Goal: Check status

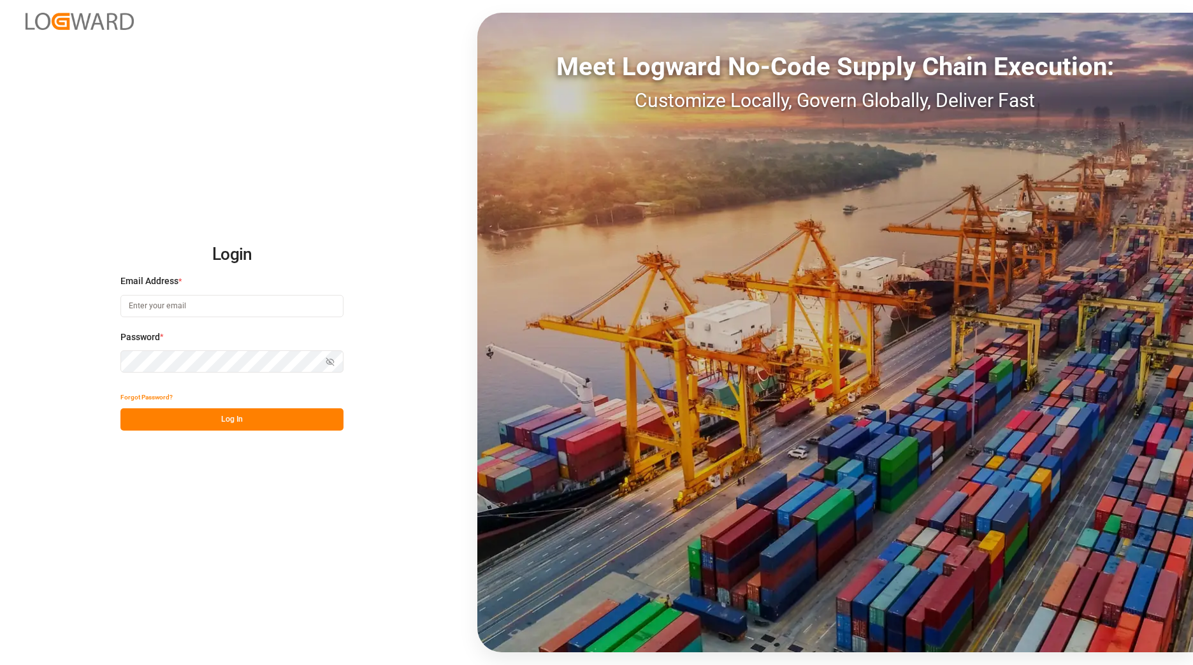
type input "[EMAIL_ADDRESS][DOMAIN_NAME]"
click at [261, 423] on button "Log In" at bounding box center [231, 420] width 223 height 22
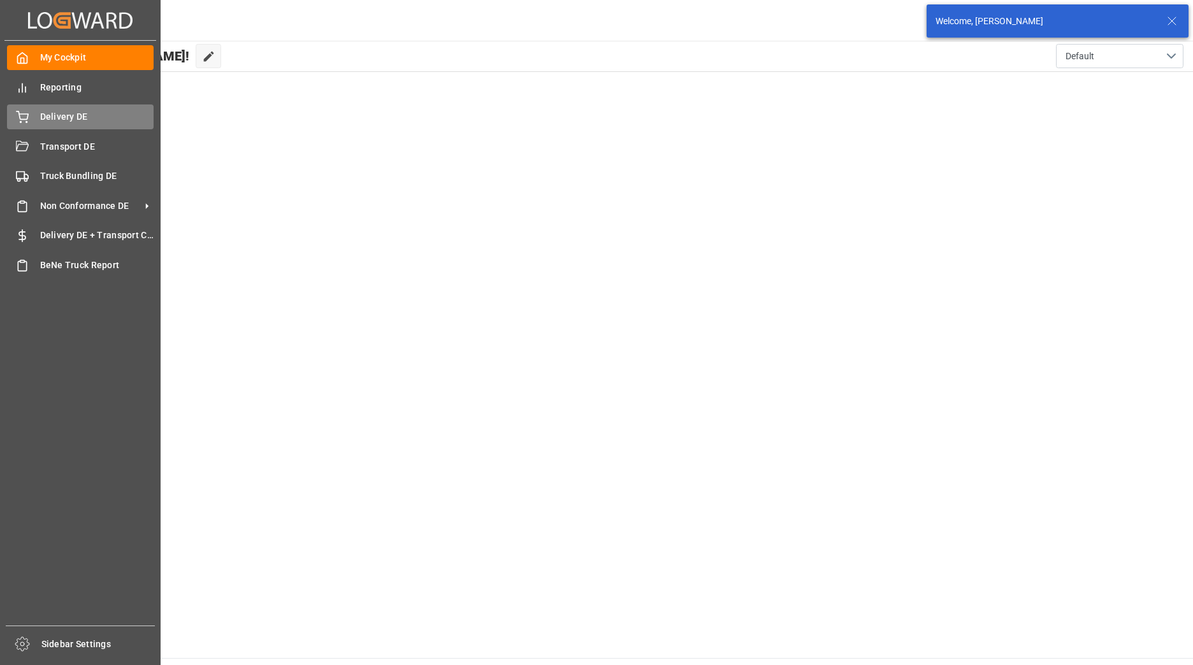
click at [34, 122] on div "Delivery DE Delivery DE" at bounding box center [80, 117] width 147 height 25
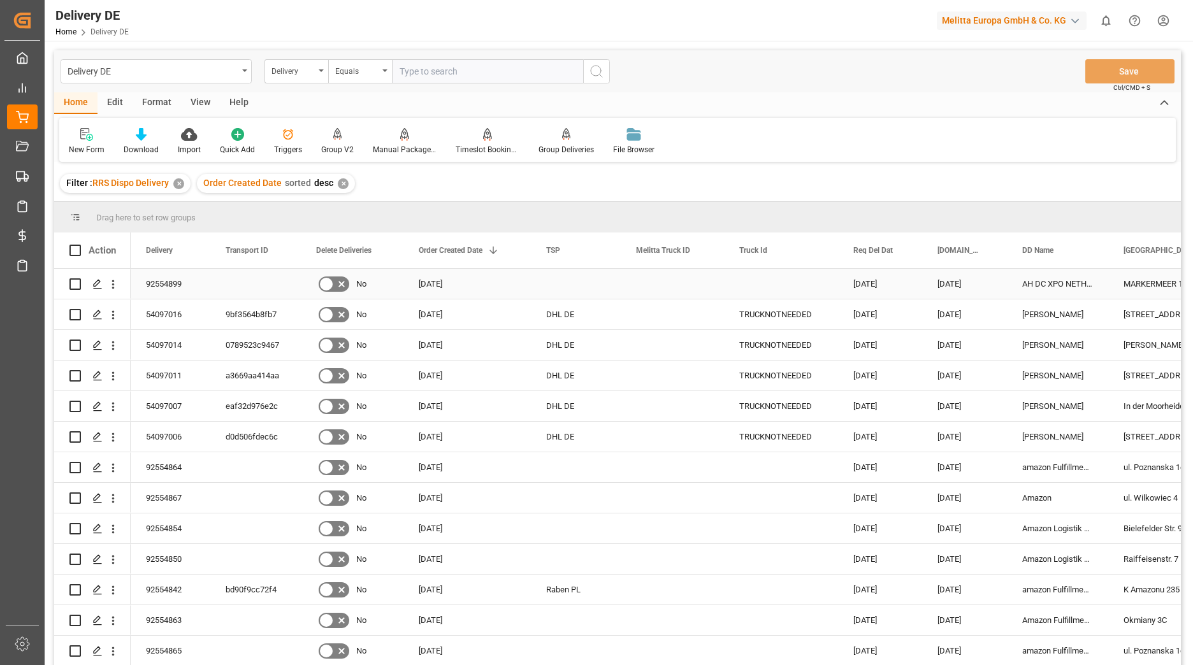
click at [74, 283] on input "Press Space to toggle row selection (unchecked)" at bounding box center [74, 283] width 11 height 11
checkbox input "true"
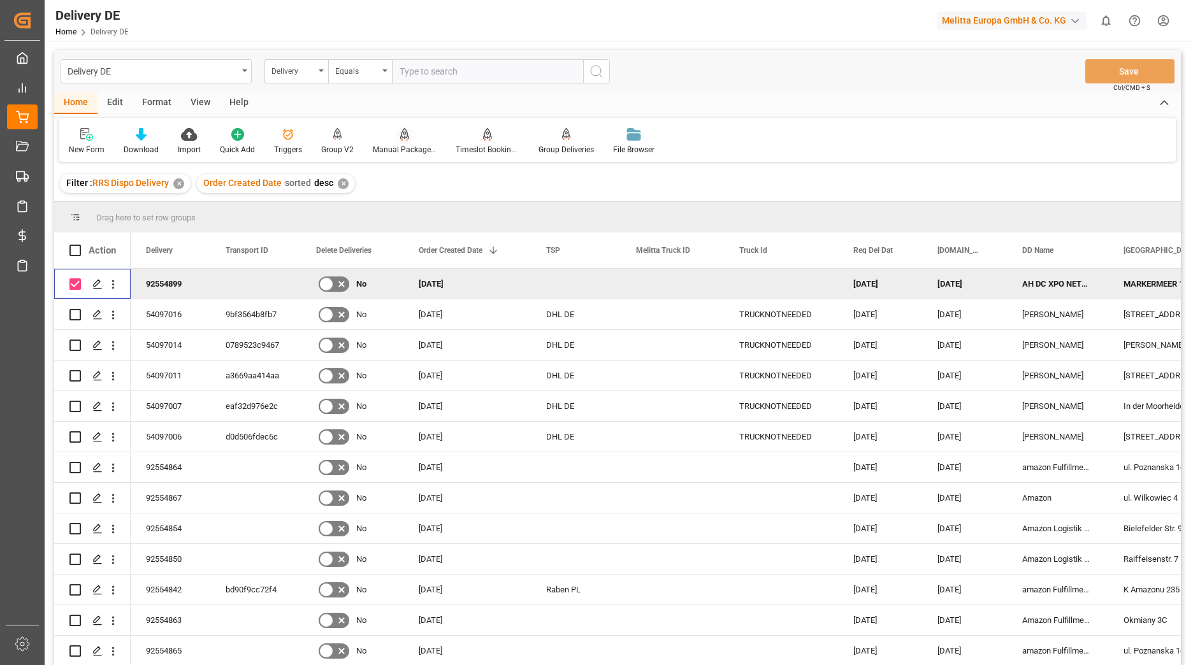
click at [409, 141] on div at bounding box center [405, 133] width 64 height 13
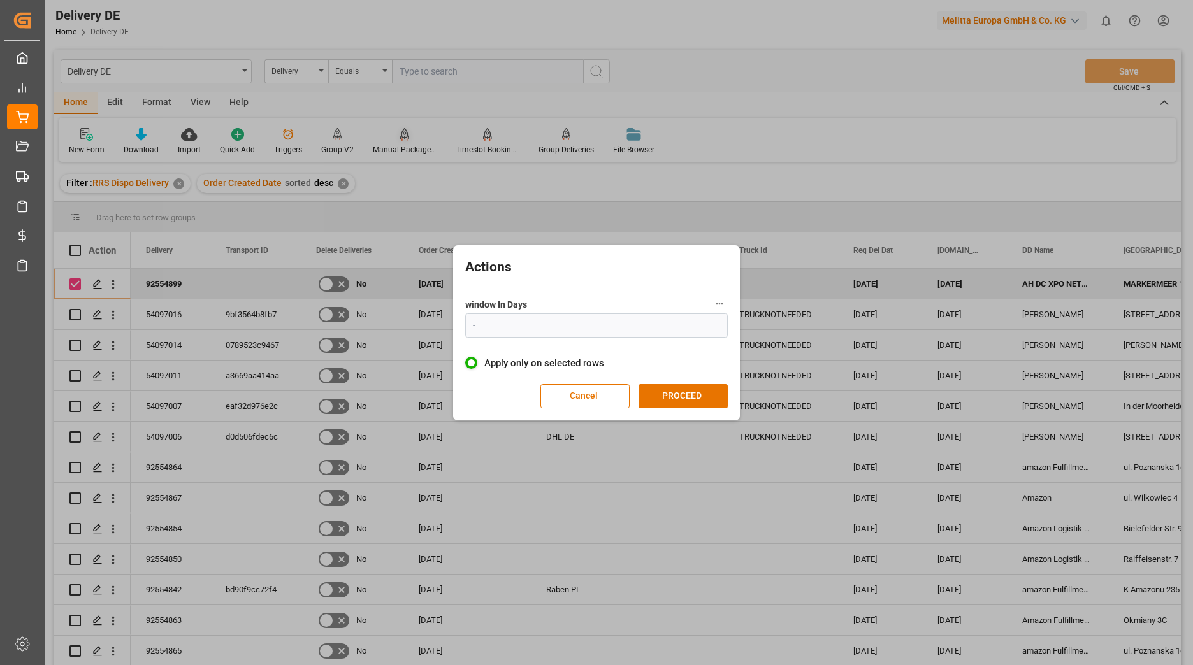
type input "1"
click at [693, 398] on button "PROCEED" at bounding box center [683, 396] width 89 height 24
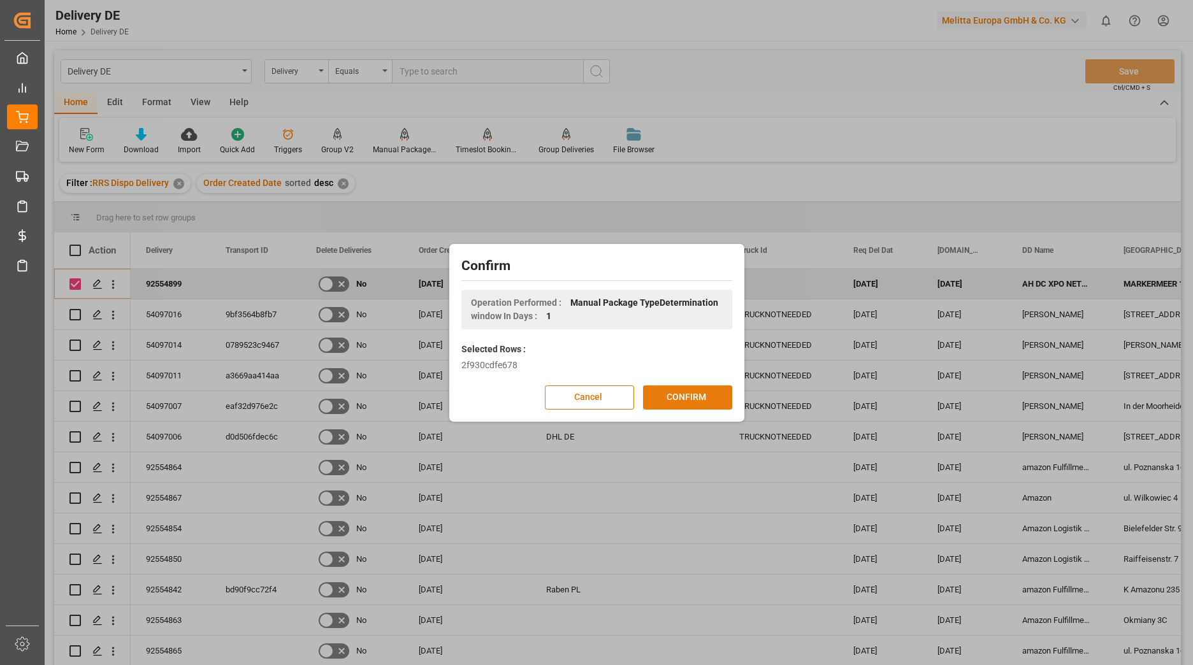
click at [690, 400] on button "CONFIRM" at bounding box center [687, 398] width 89 height 24
